Goal: Contribute content

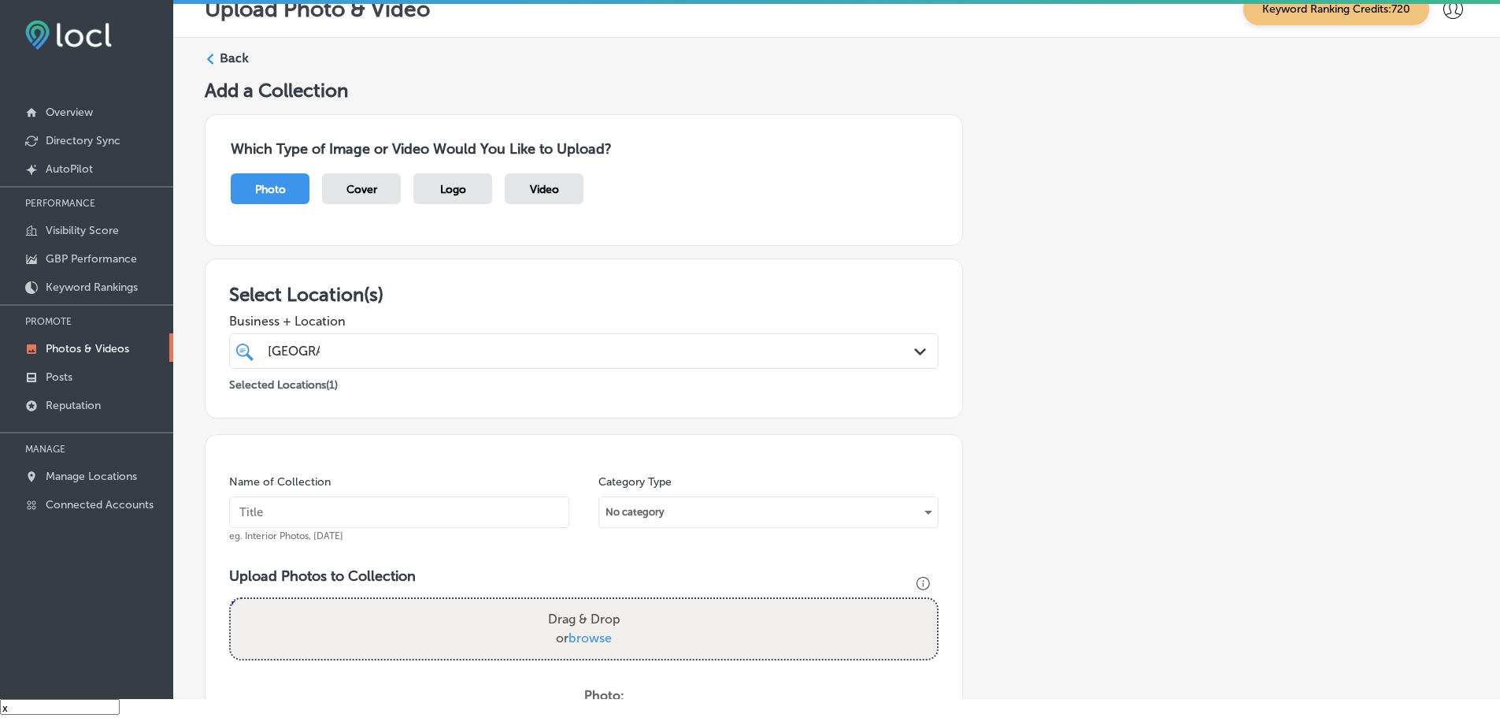
scroll to position [240, 0]
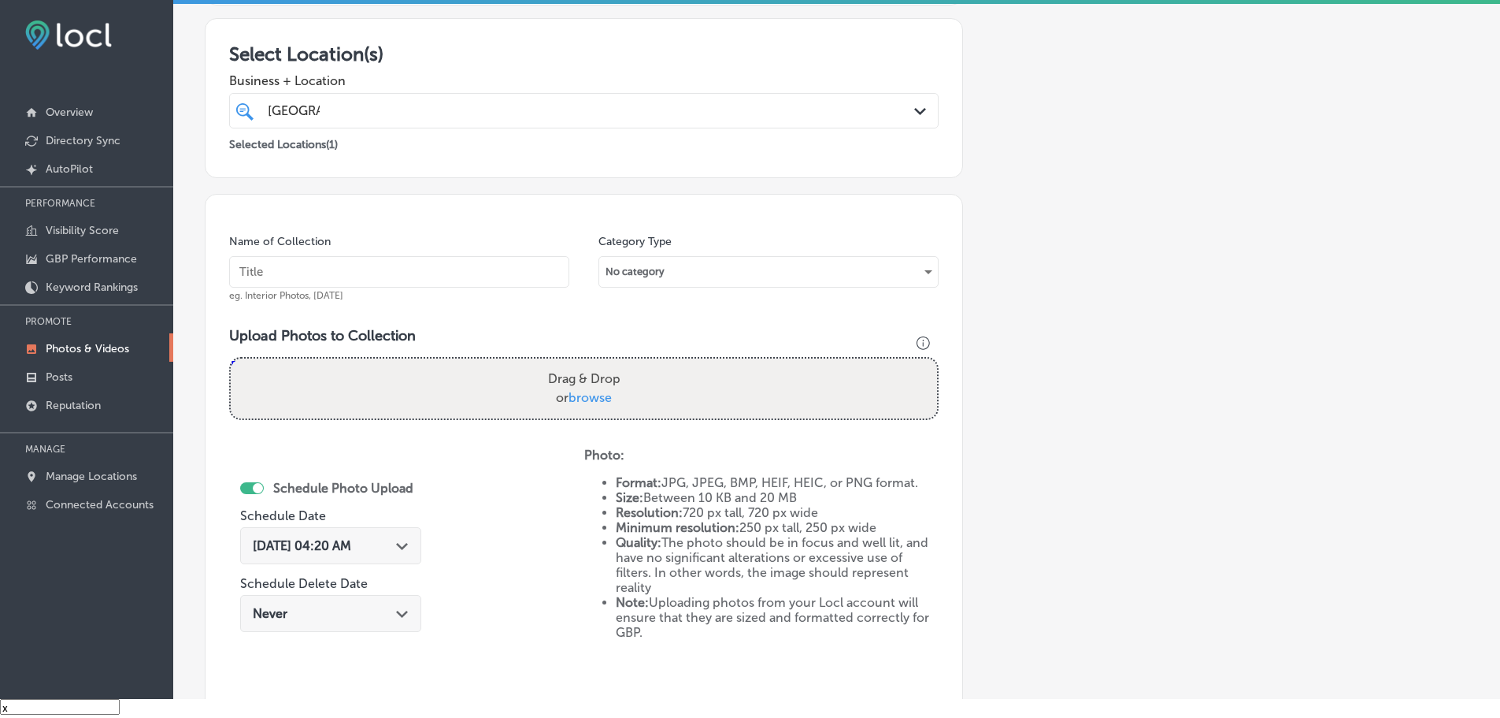
click at [585, 399] on span "browse" at bounding box center [590, 397] width 43 height 15
click at [585, 363] on input "Drag & Drop or browse" at bounding box center [584, 360] width 707 height 5
type input "C:\fakepath\Nashville DMS-20 (3).png"
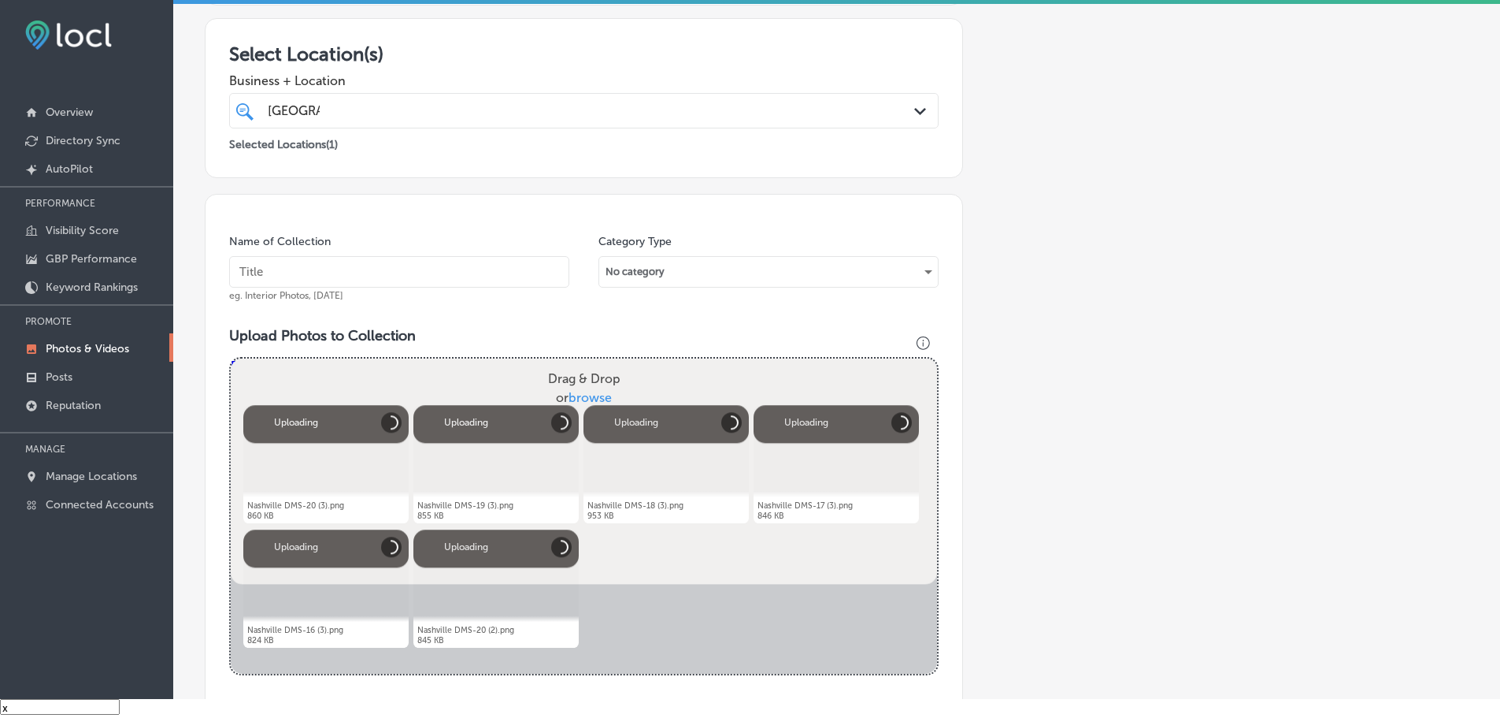
click at [414, 269] on input "text" at bounding box center [399, 272] width 340 height 32
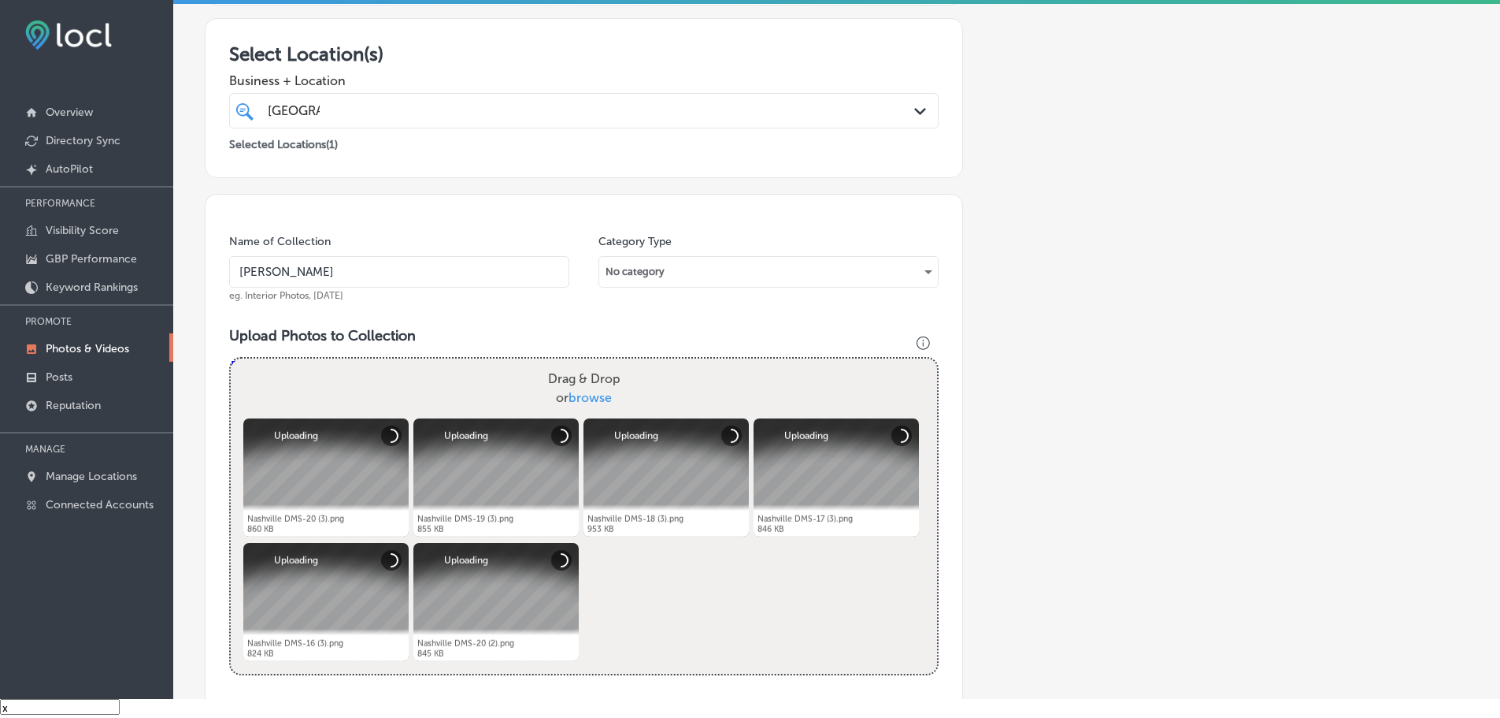
type input "Nashville Digital Marketing Solutions"
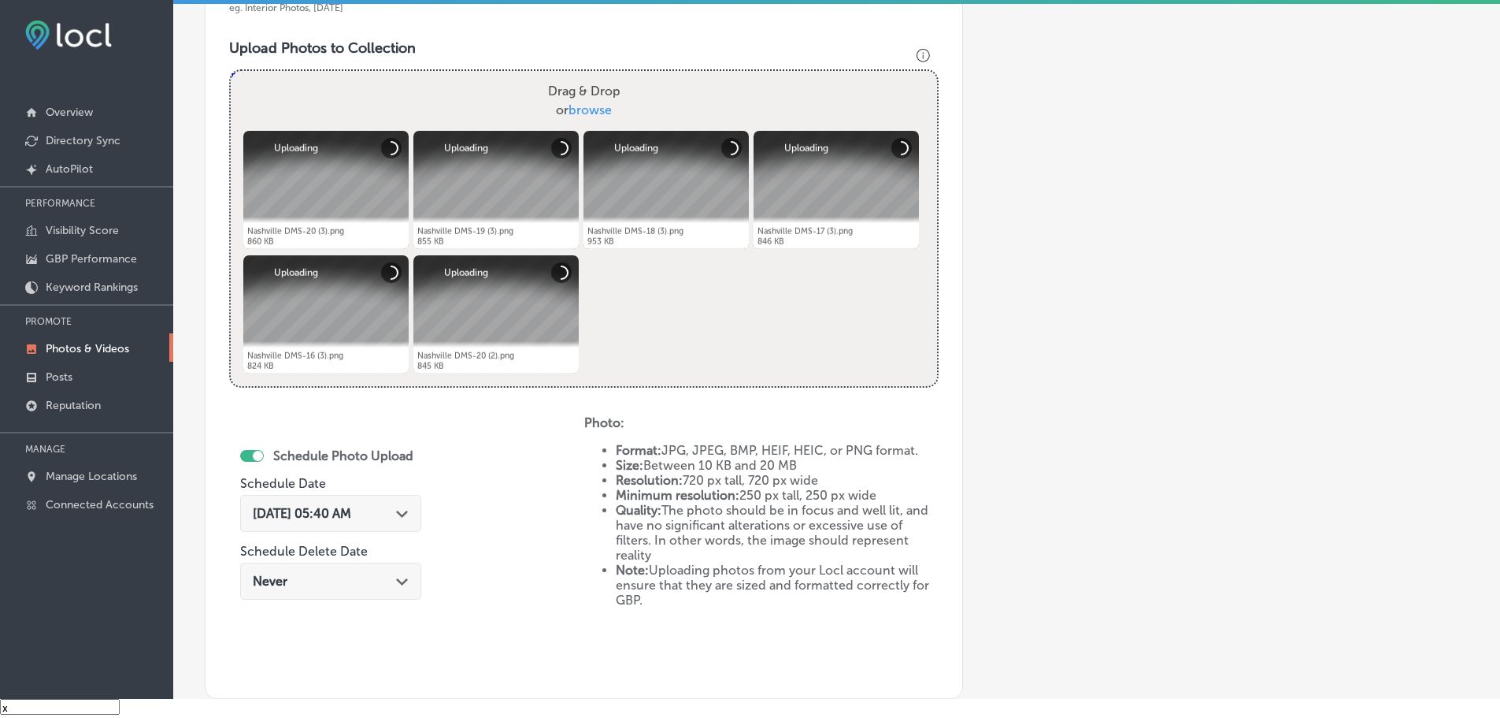
scroll to position [555, 0]
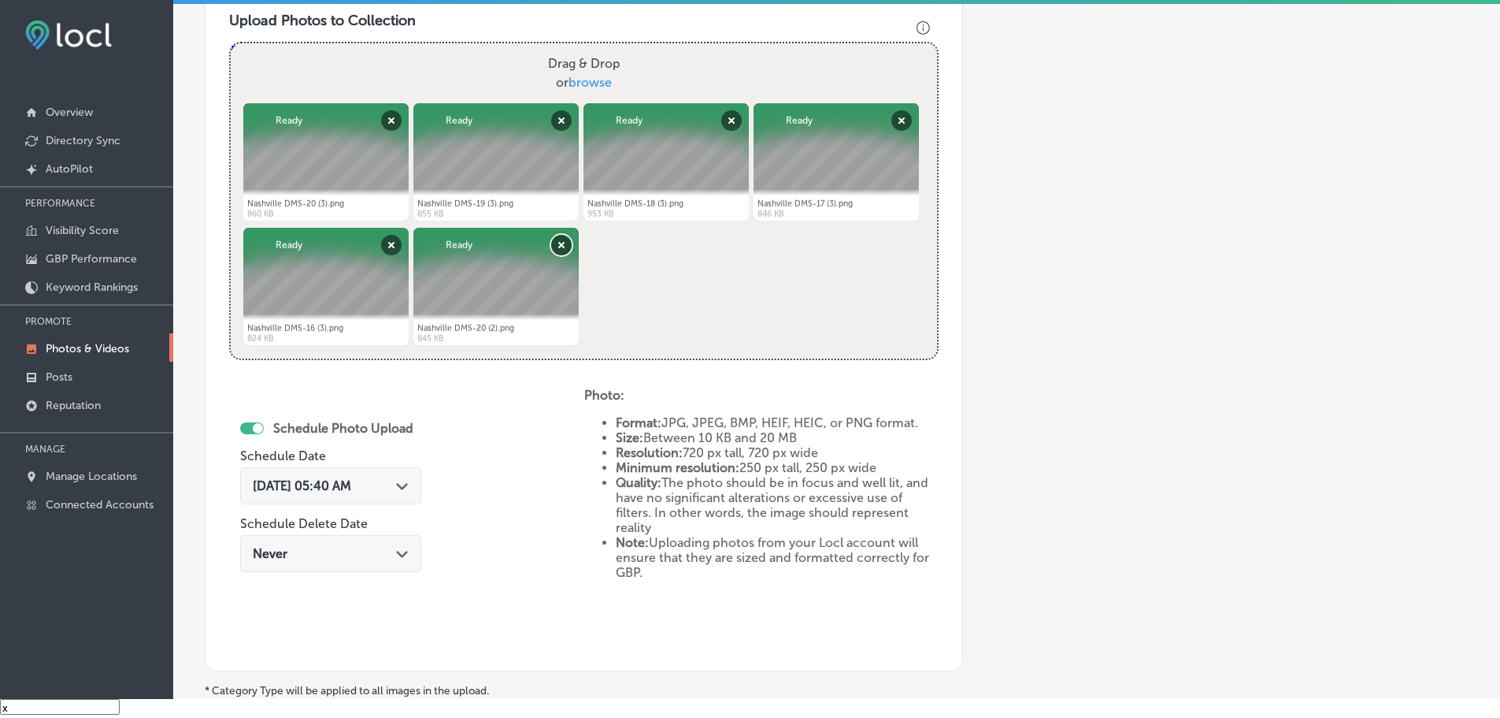
click at [559, 243] on button "Remove" at bounding box center [561, 245] width 20 height 20
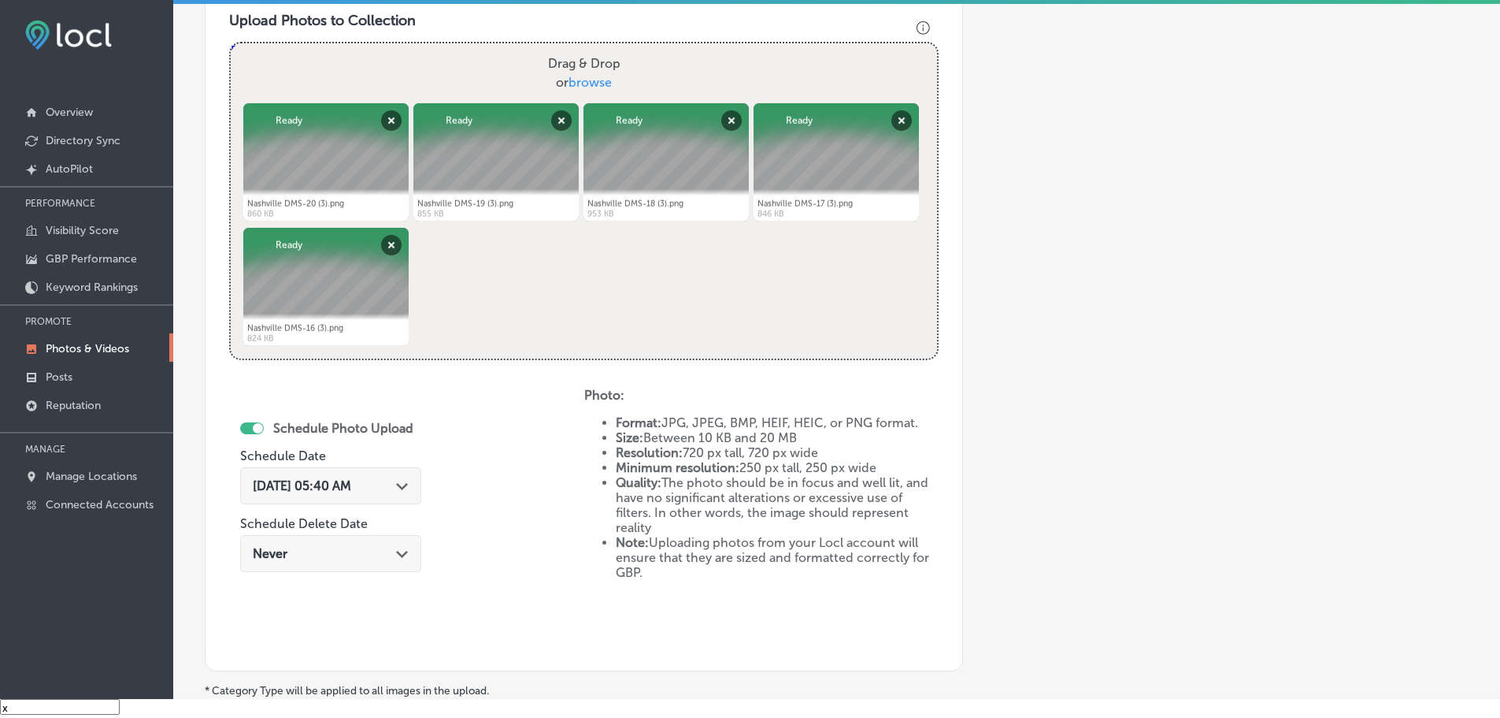
click at [403, 482] on div "Path Created with Sketch." at bounding box center [402, 484] width 13 height 13
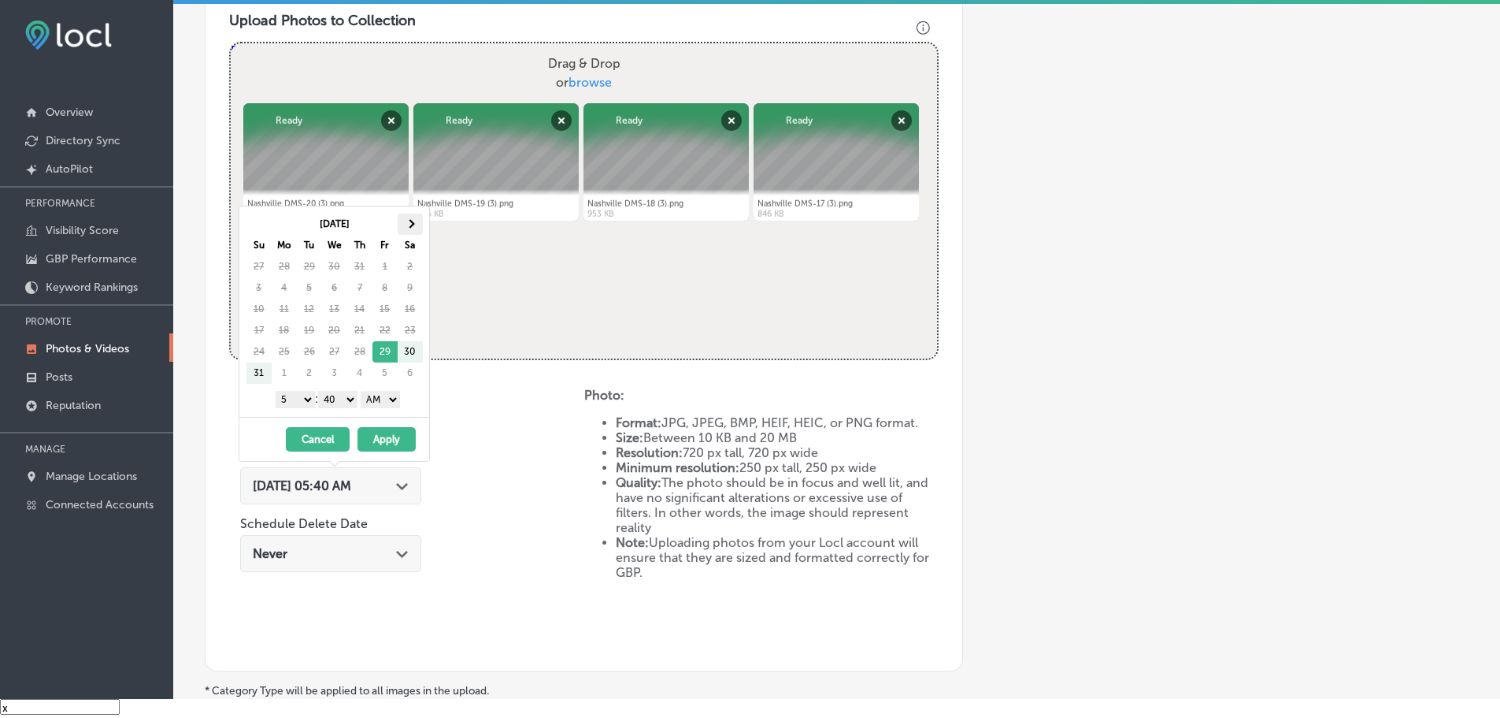
click at [417, 223] on th at bounding box center [410, 223] width 25 height 21
click at [287, 397] on select "1 2 3 4 5 6 7 8 9 10 11 12" at bounding box center [295, 399] width 39 height 17
click at [333, 402] on select "00 10 20 30 40 50" at bounding box center [337, 399] width 39 height 17
click at [378, 402] on select "AM PM" at bounding box center [380, 399] width 39 height 17
click at [390, 443] on button "Apply" at bounding box center [387, 439] width 58 height 24
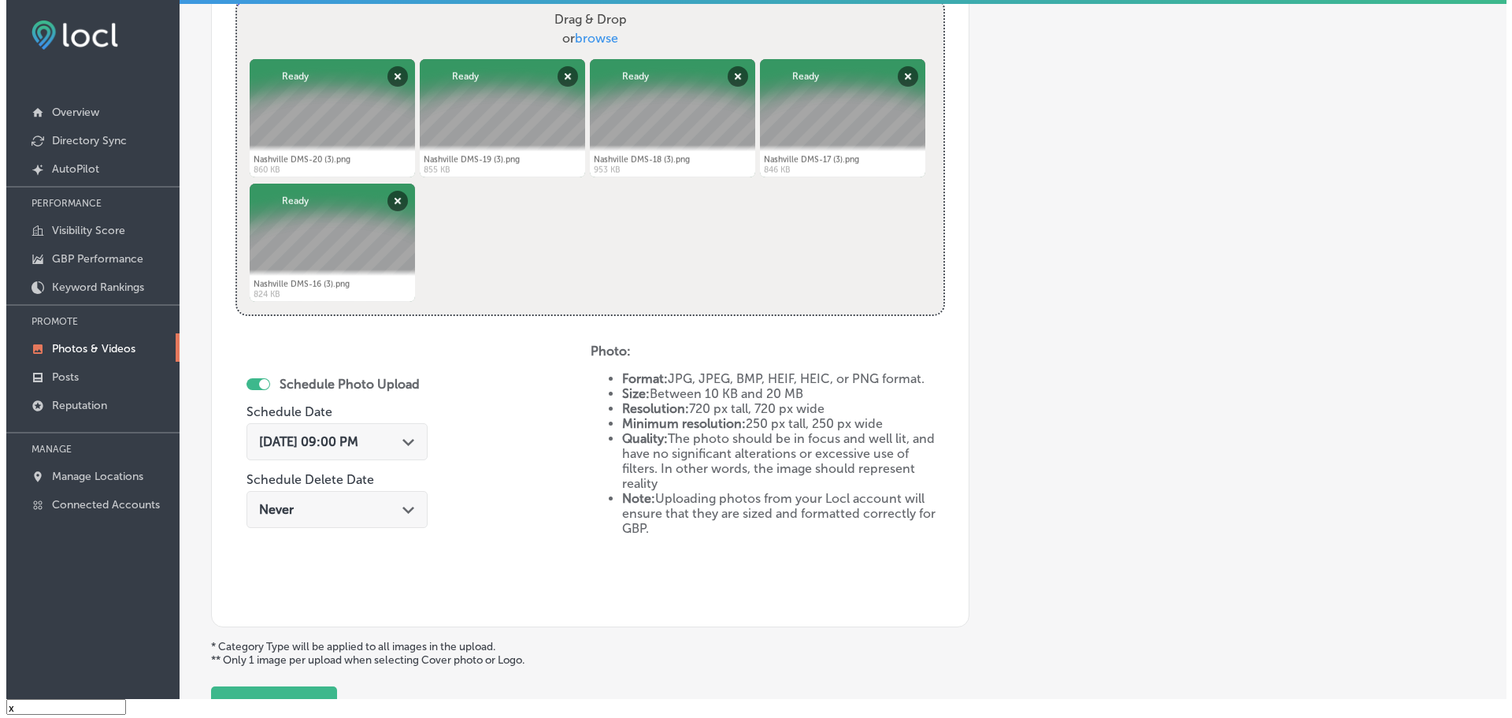
scroll to position [732, 0]
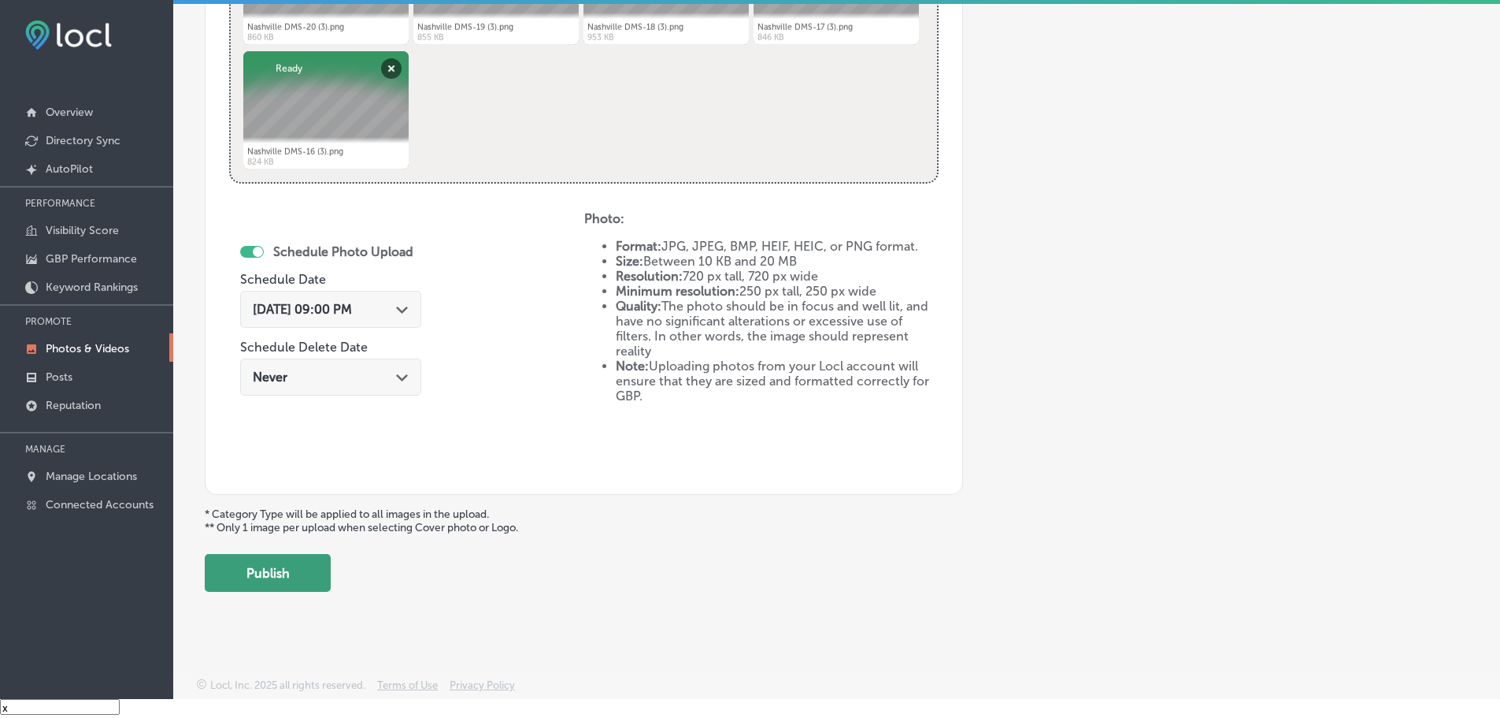
click at [310, 586] on button "Publish" at bounding box center [268, 573] width 126 height 38
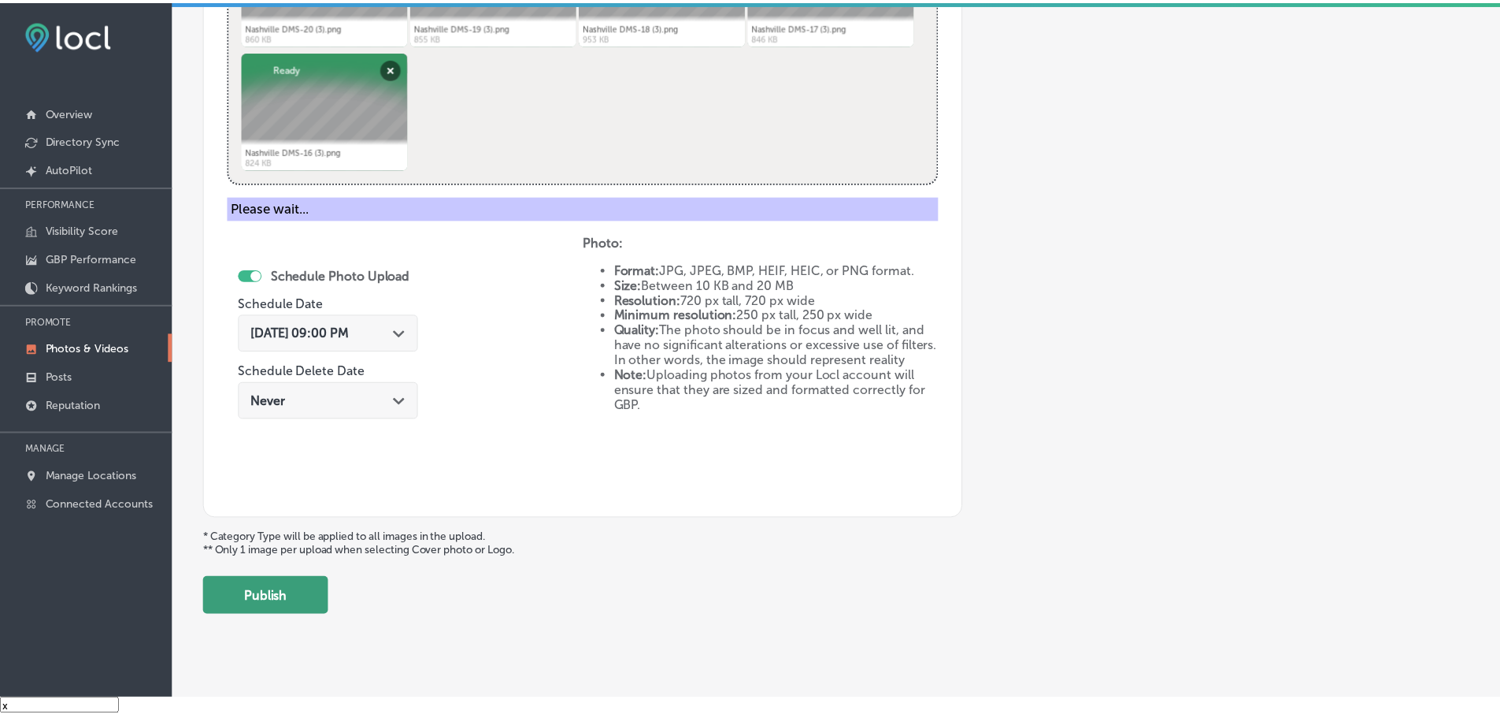
scroll to position [477, 0]
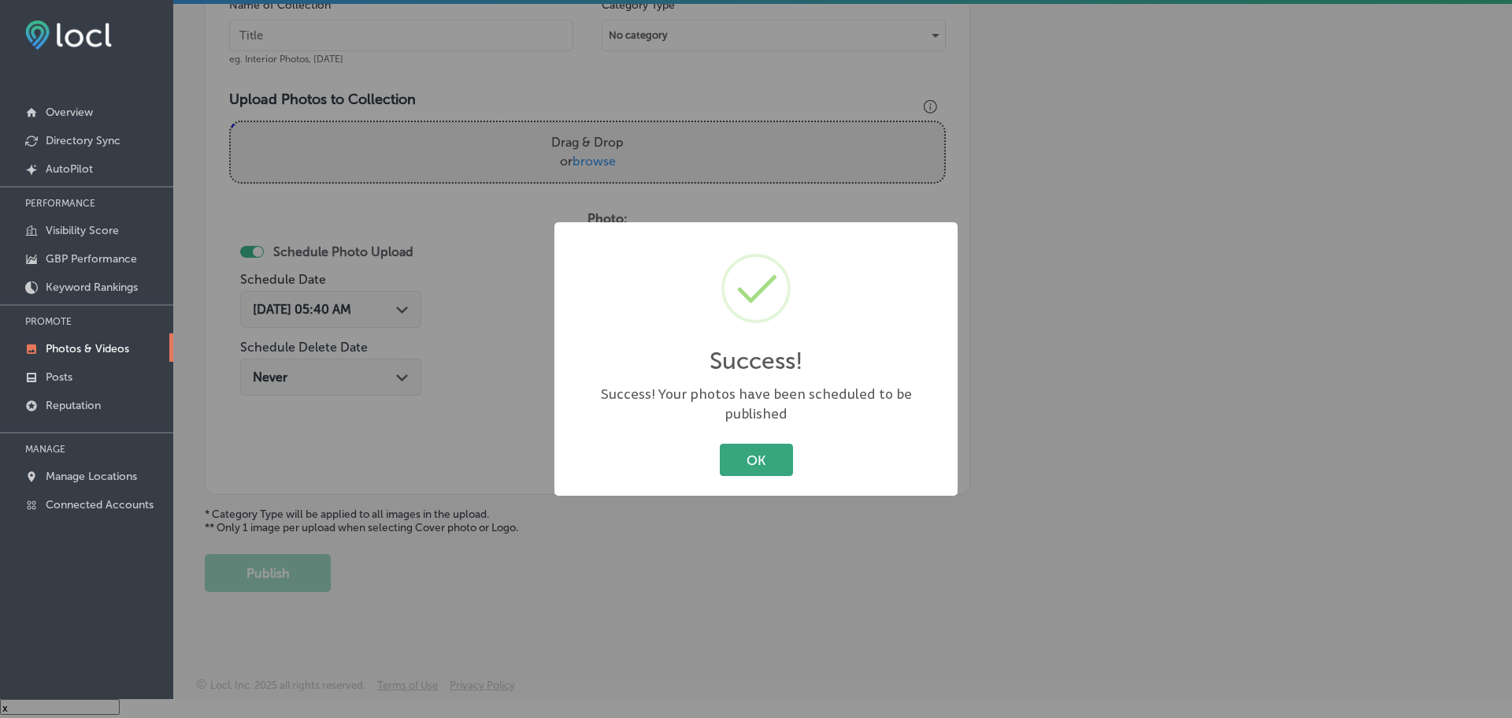
click at [751, 443] on button "OK" at bounding box center [756, 459] width 73 height 32
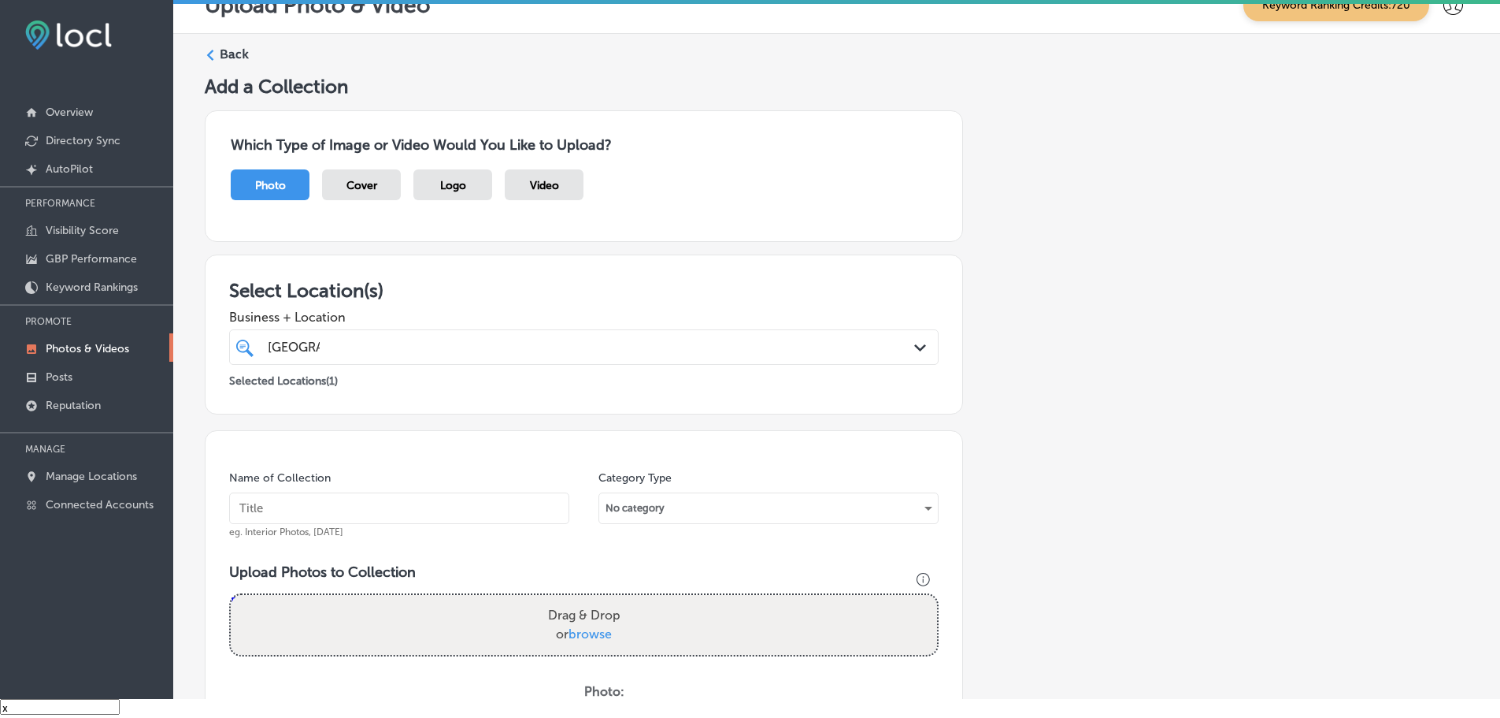
scroll to position [0, 0]
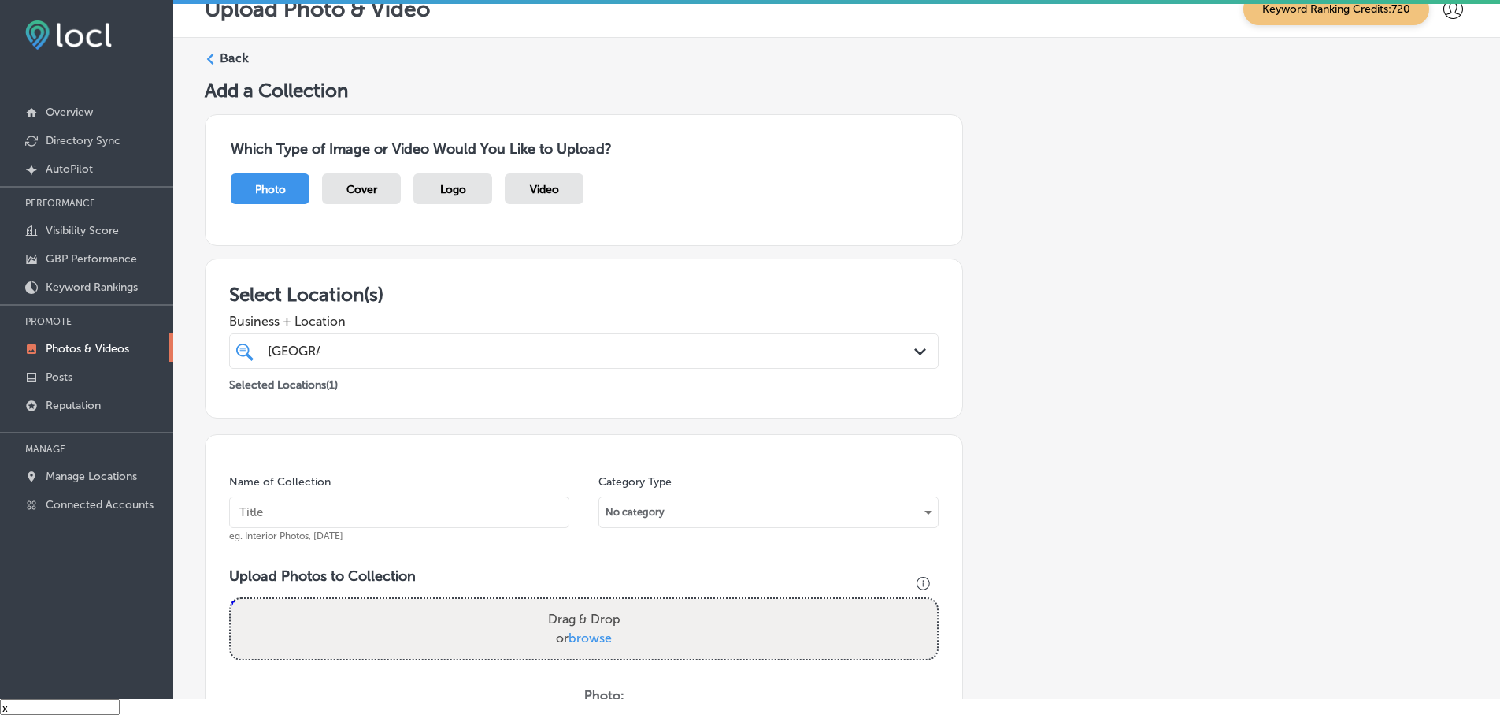
click at [220, 54] on label "Back" at bounding box center [234, 58] width 29 height 17
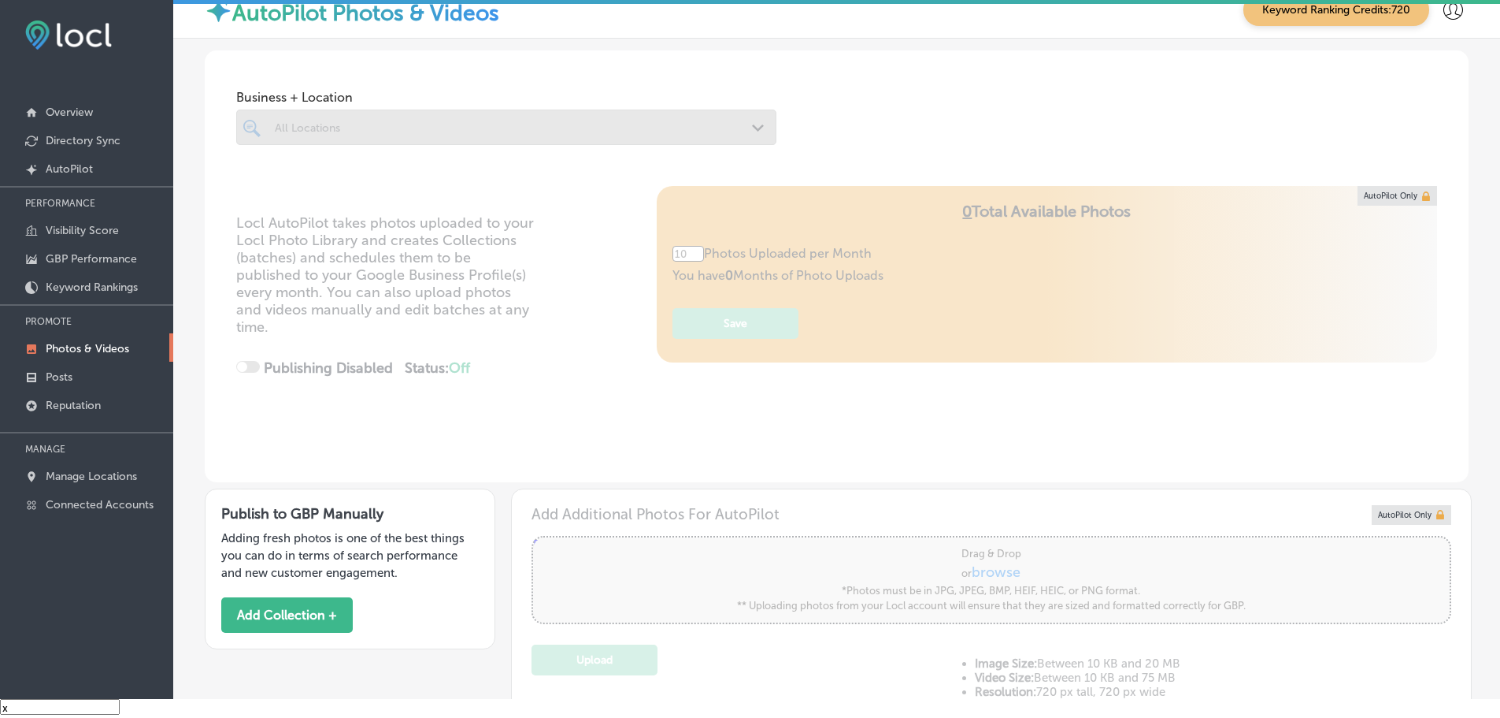
type input "5"
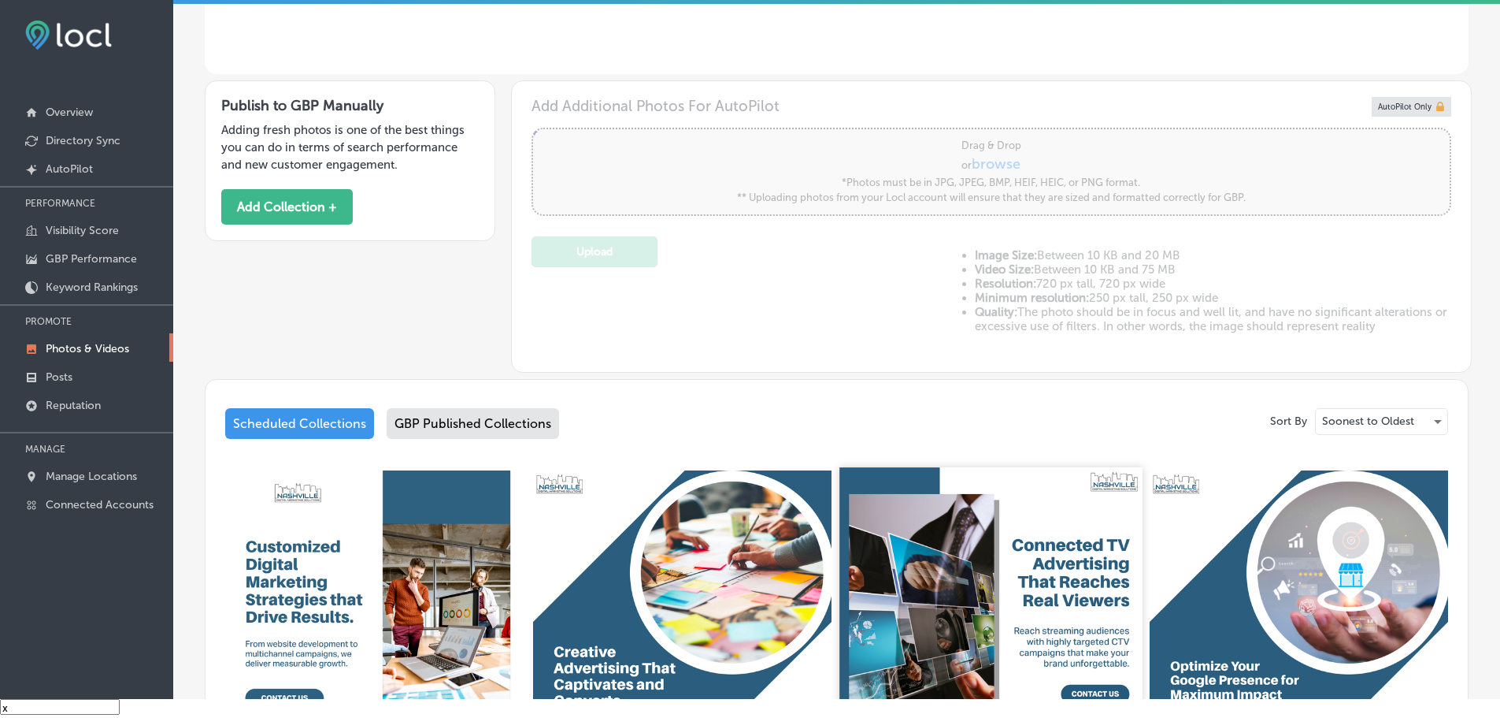
scroll to position [709, 0]
